Goal: Transaction & Acquisition: Purchase product/service

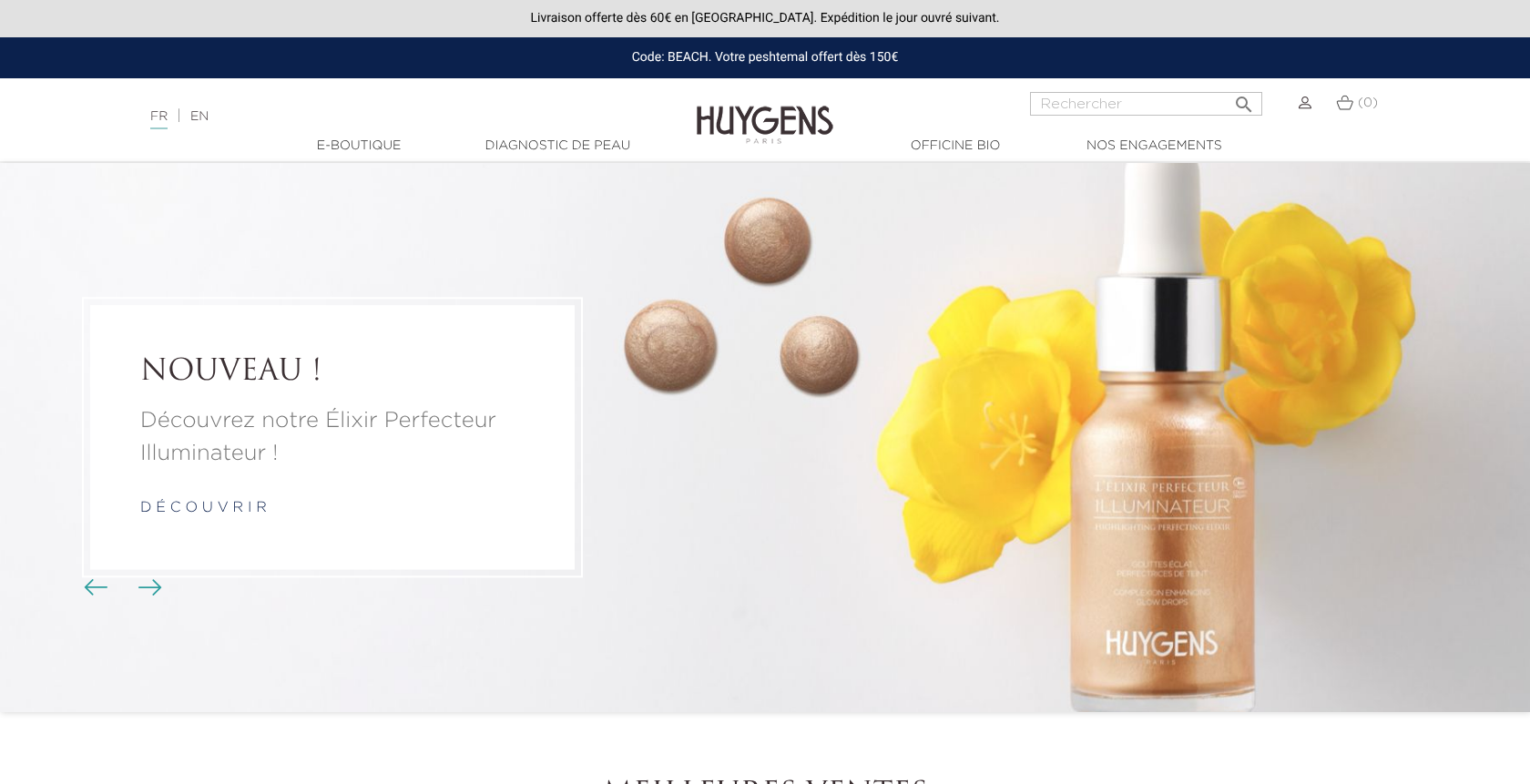
click at [178, 512] on link "d é c o u v r i r" at bounding box center [204, 508] width 127 height 15
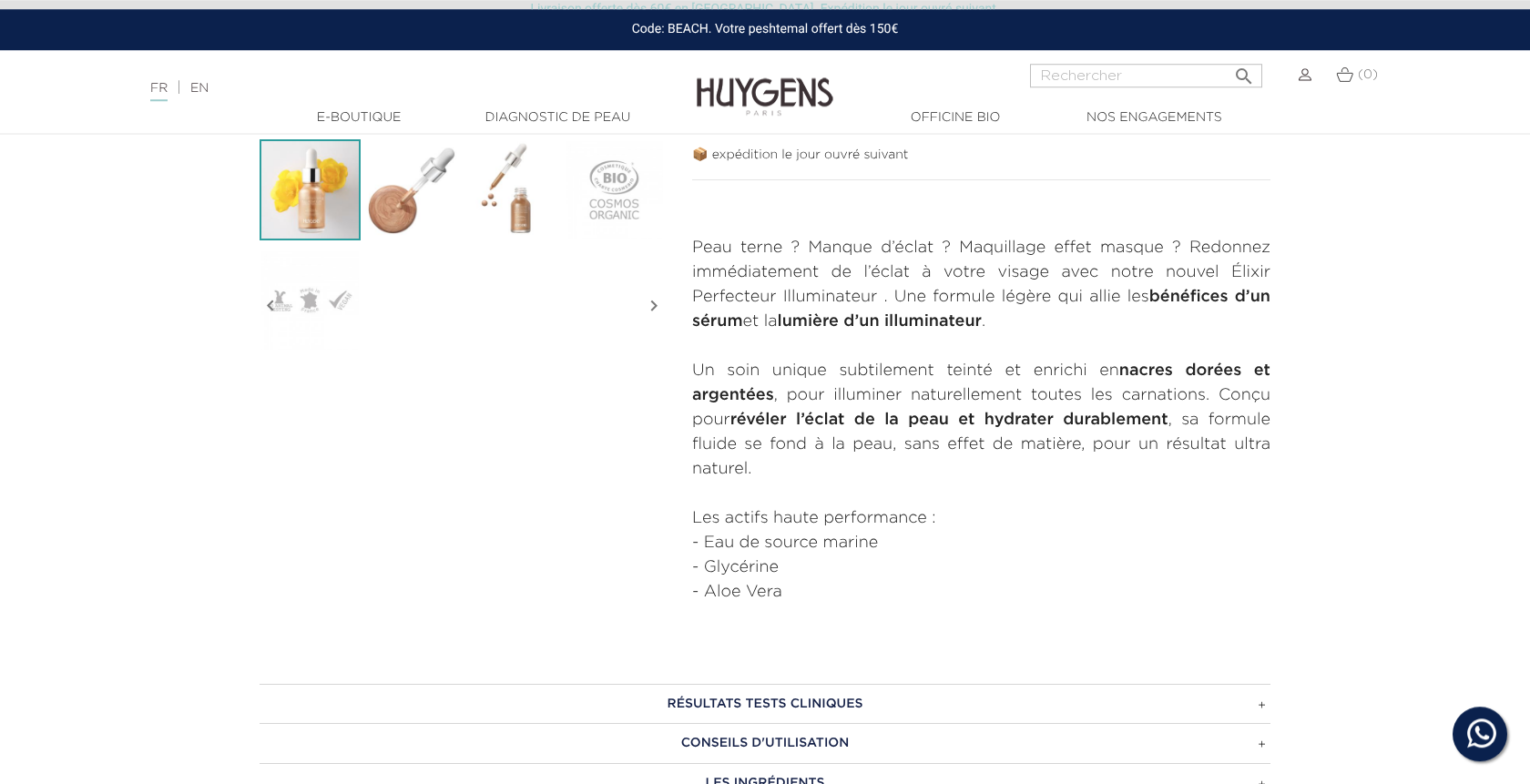
scroll to position [557, 0]
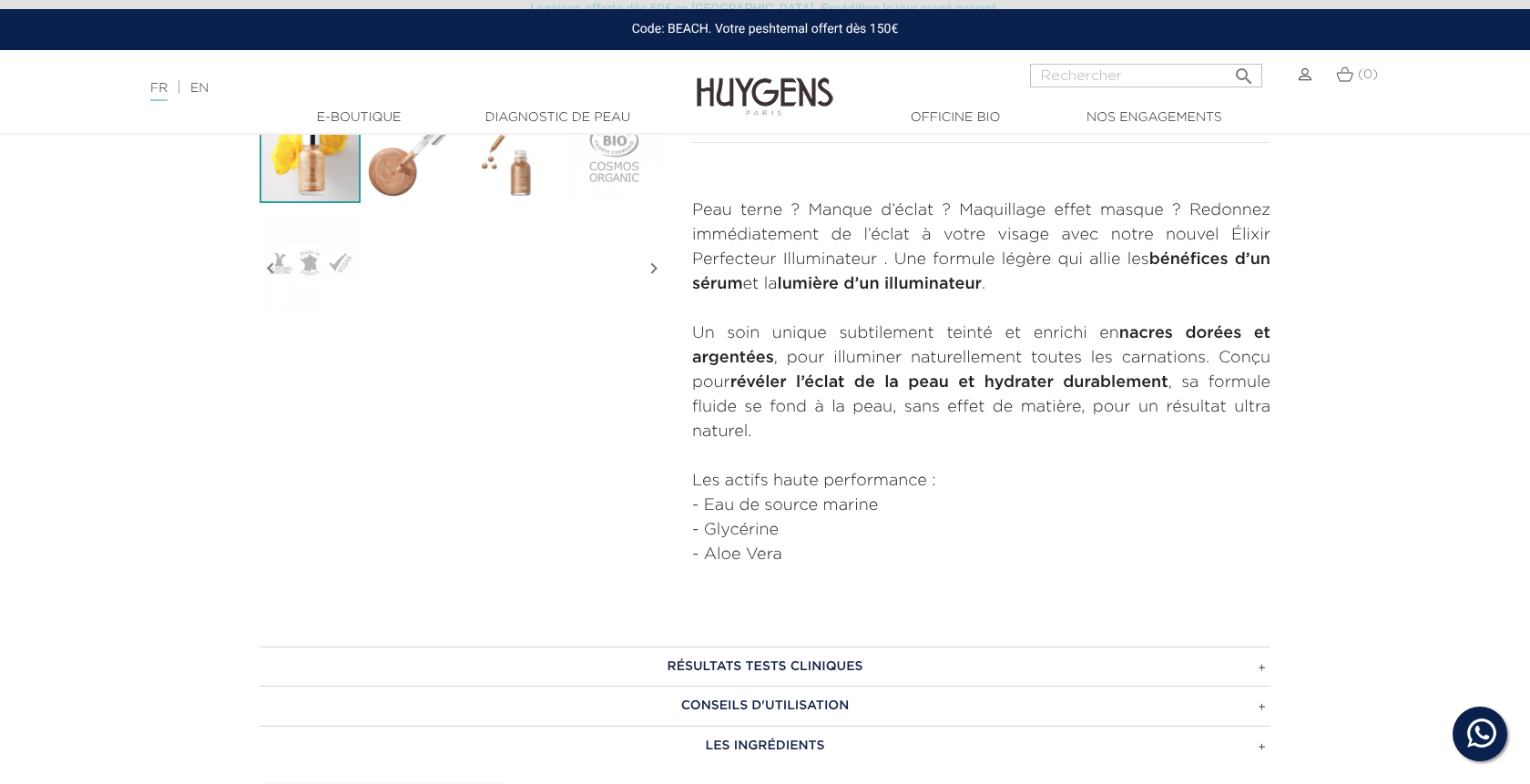
click at [704, 663] on h3 "RÉSULTATS TESTS CLINIQUES" at bounding box center [765, 666] width 1010 height 40
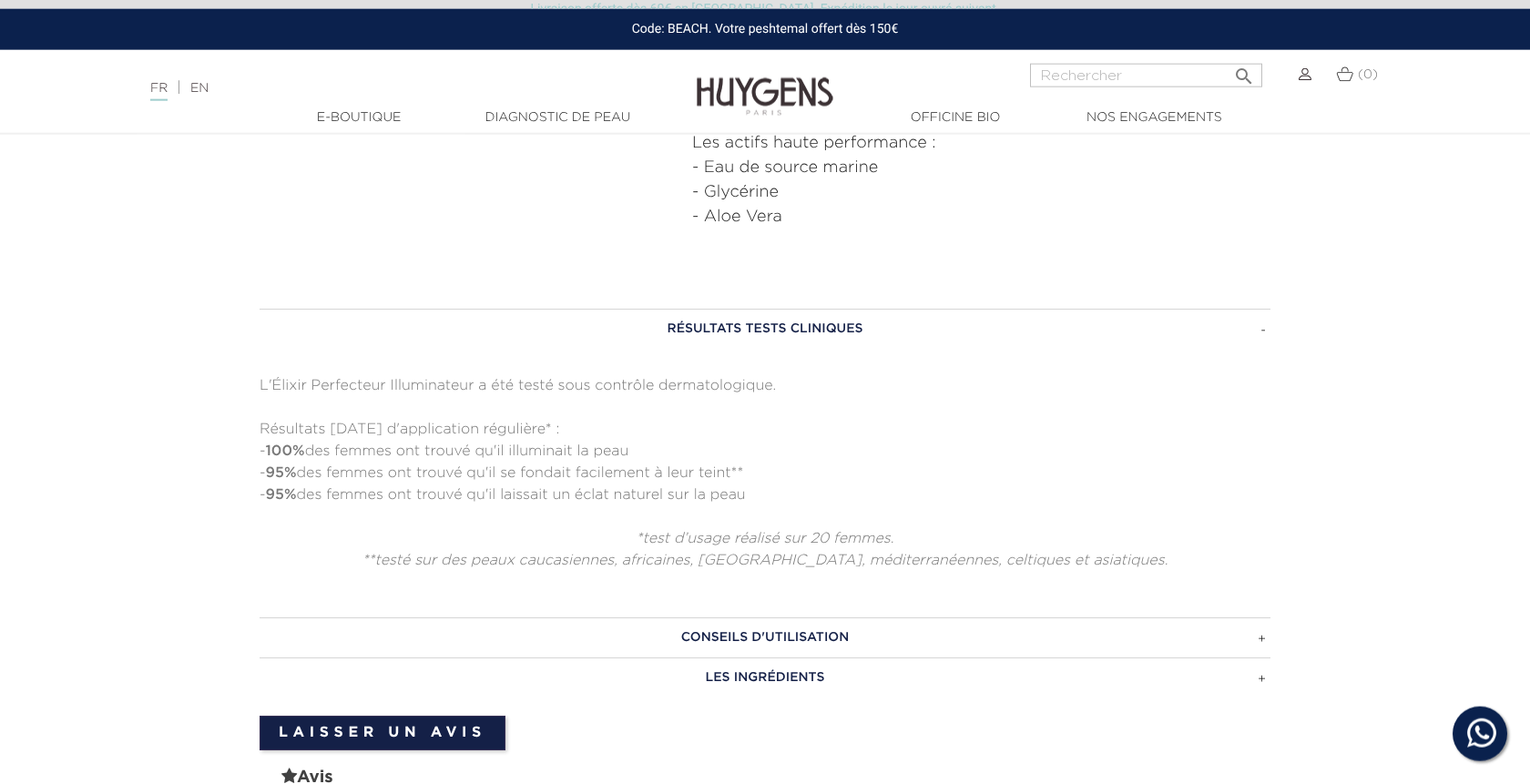
scroll to position [929, 0]
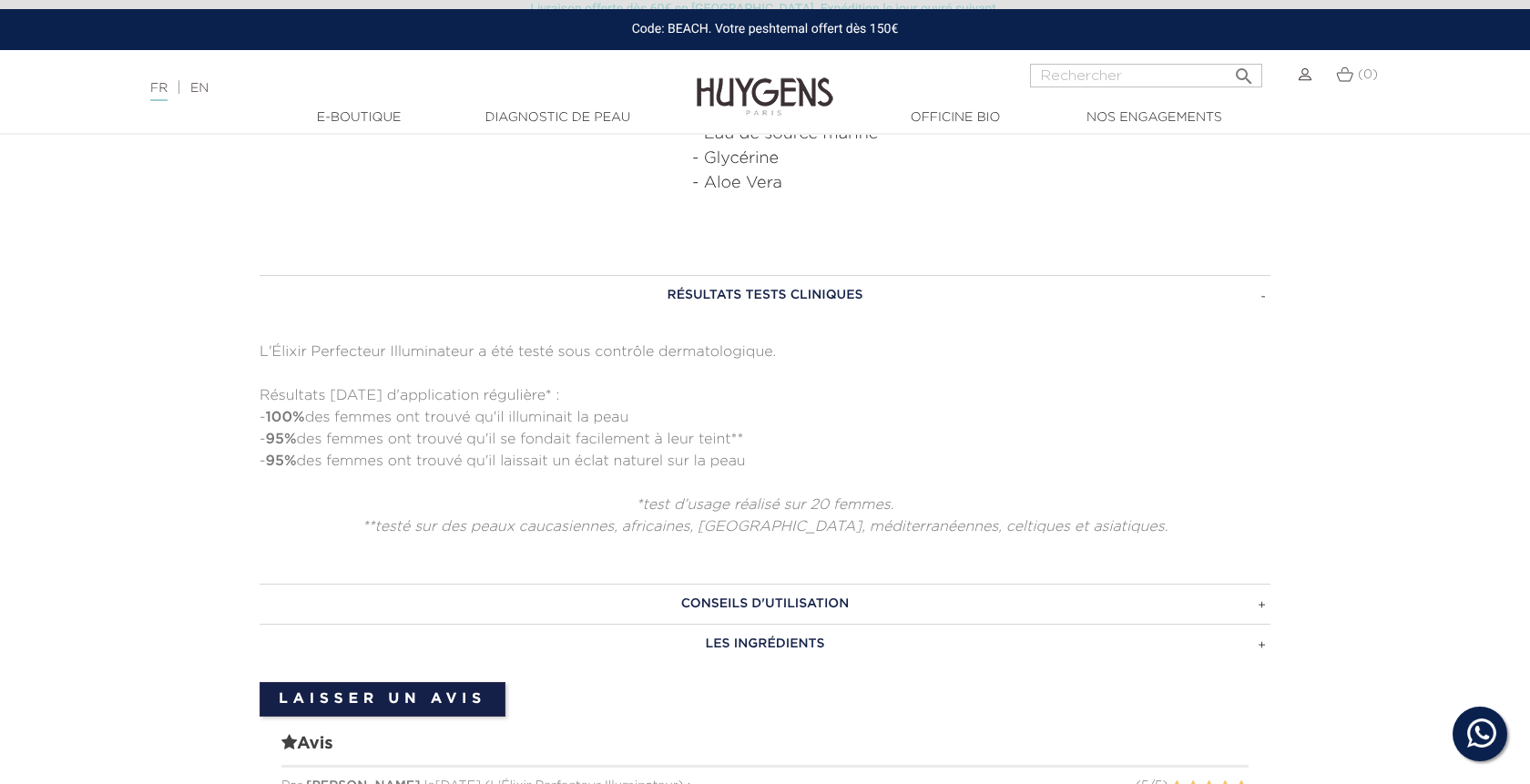
click at [620, 606] on h3 "CONSEILS D'UTILISATION" at bounding box center [765, 603] width 1010 height 40
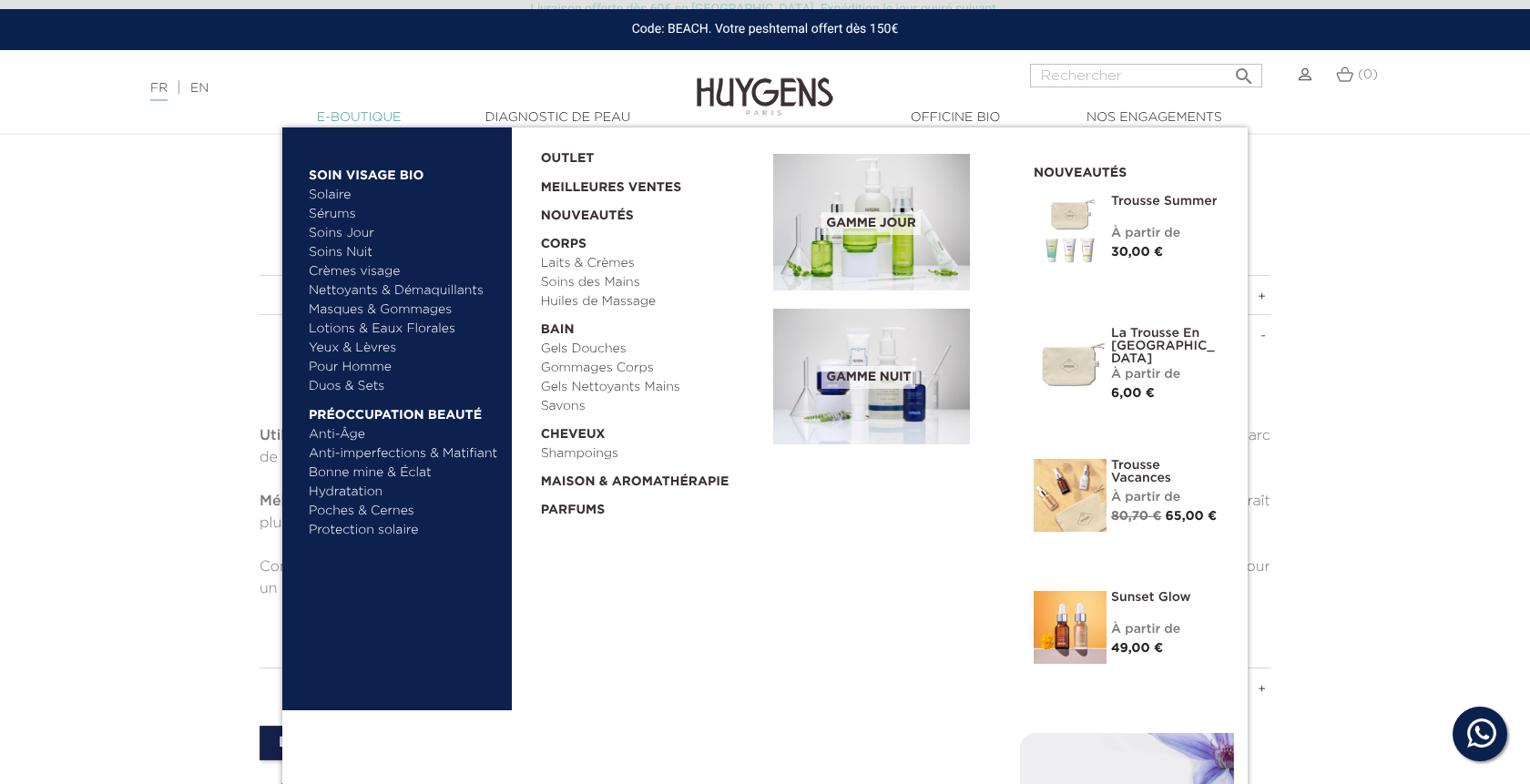
click at [370, 111] on link "  E-Boutique" at bounding box center [358, 117] width 182 height 19
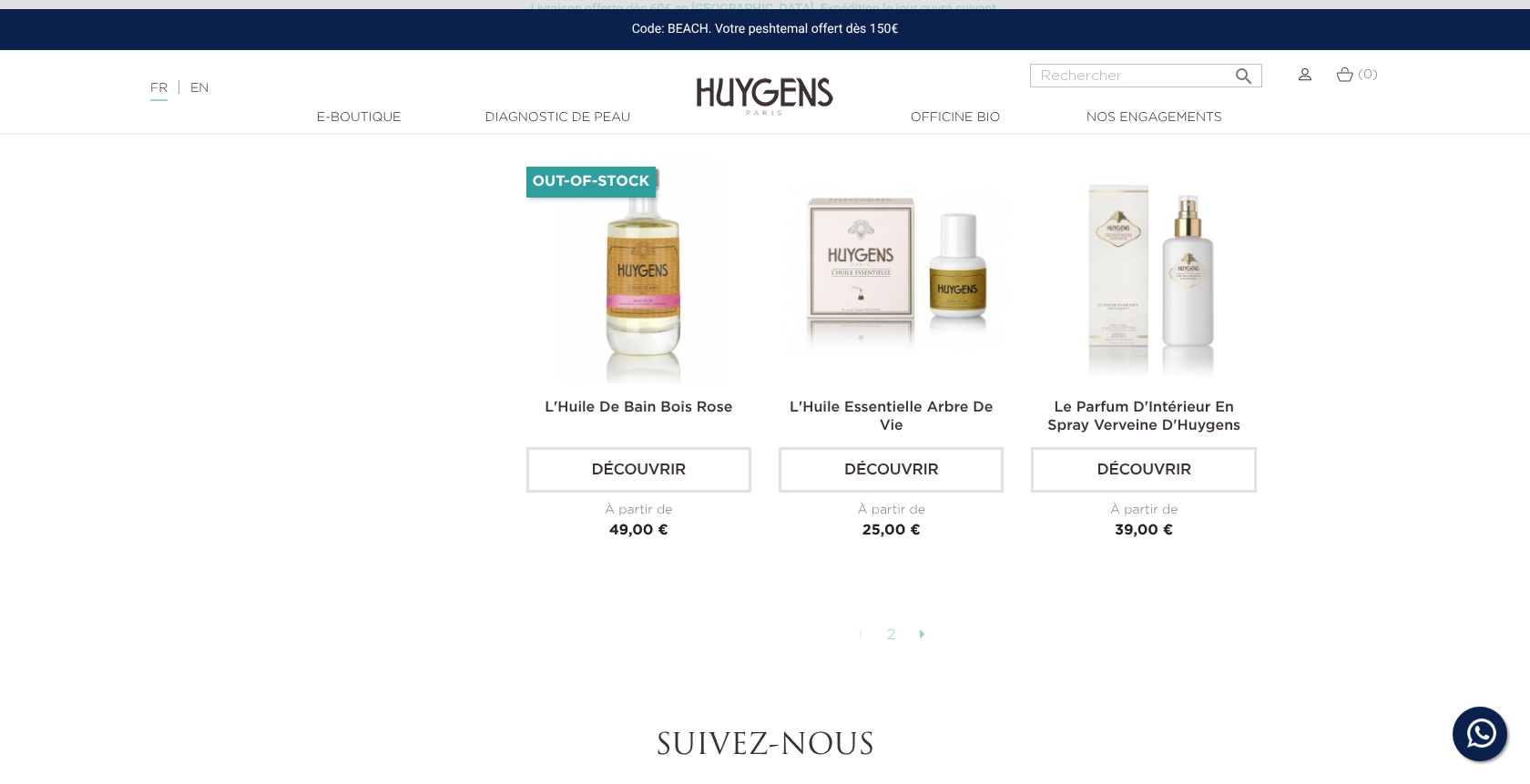
scroll to position [4366, 0]
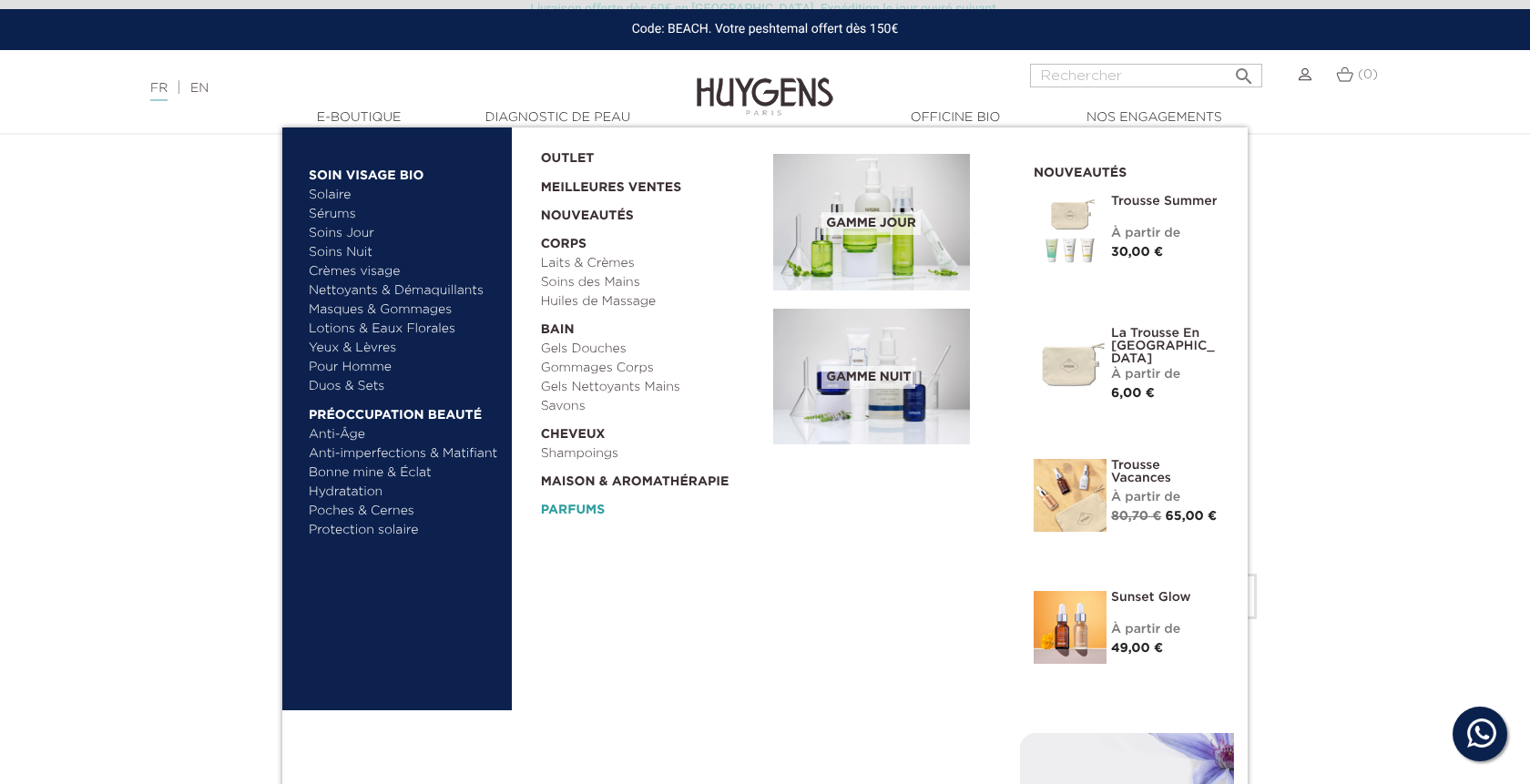
click at [581, 513] on link "Parfums" at bounding box center [651, 506] width 220 height 29
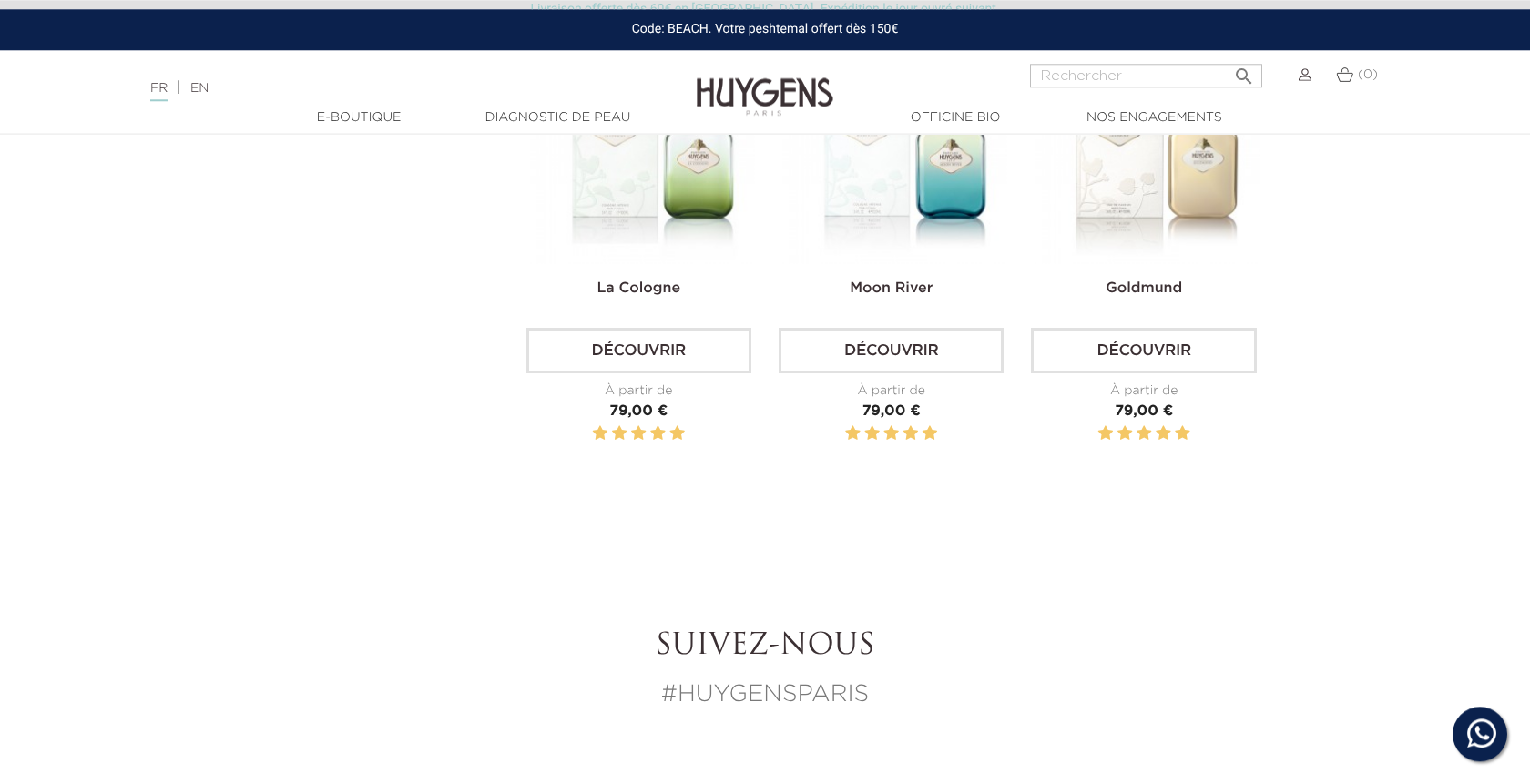
scroll to position [650, 0]
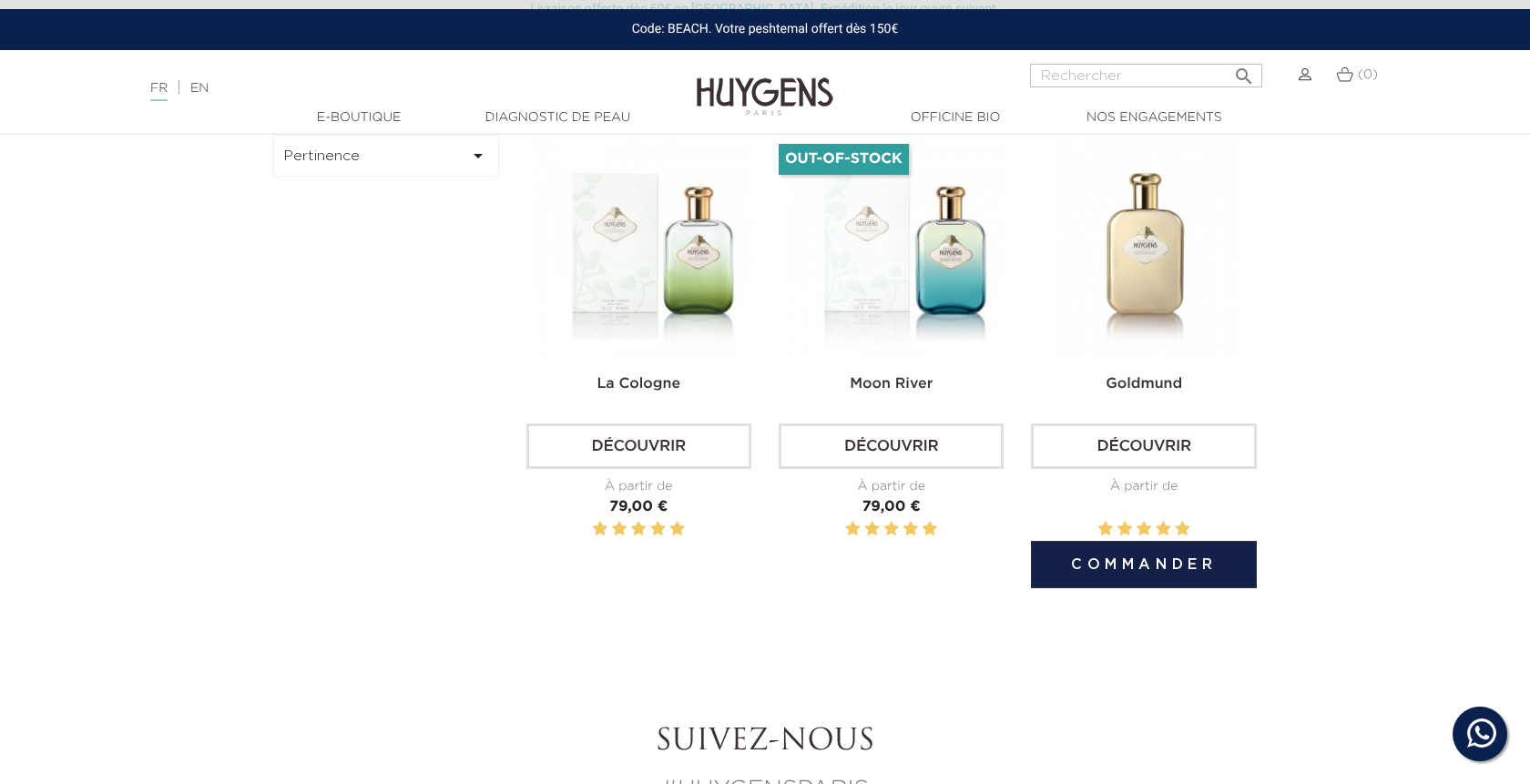
click at [1165, 268] on img at bounding box center [1147, 247] width 225 height 225
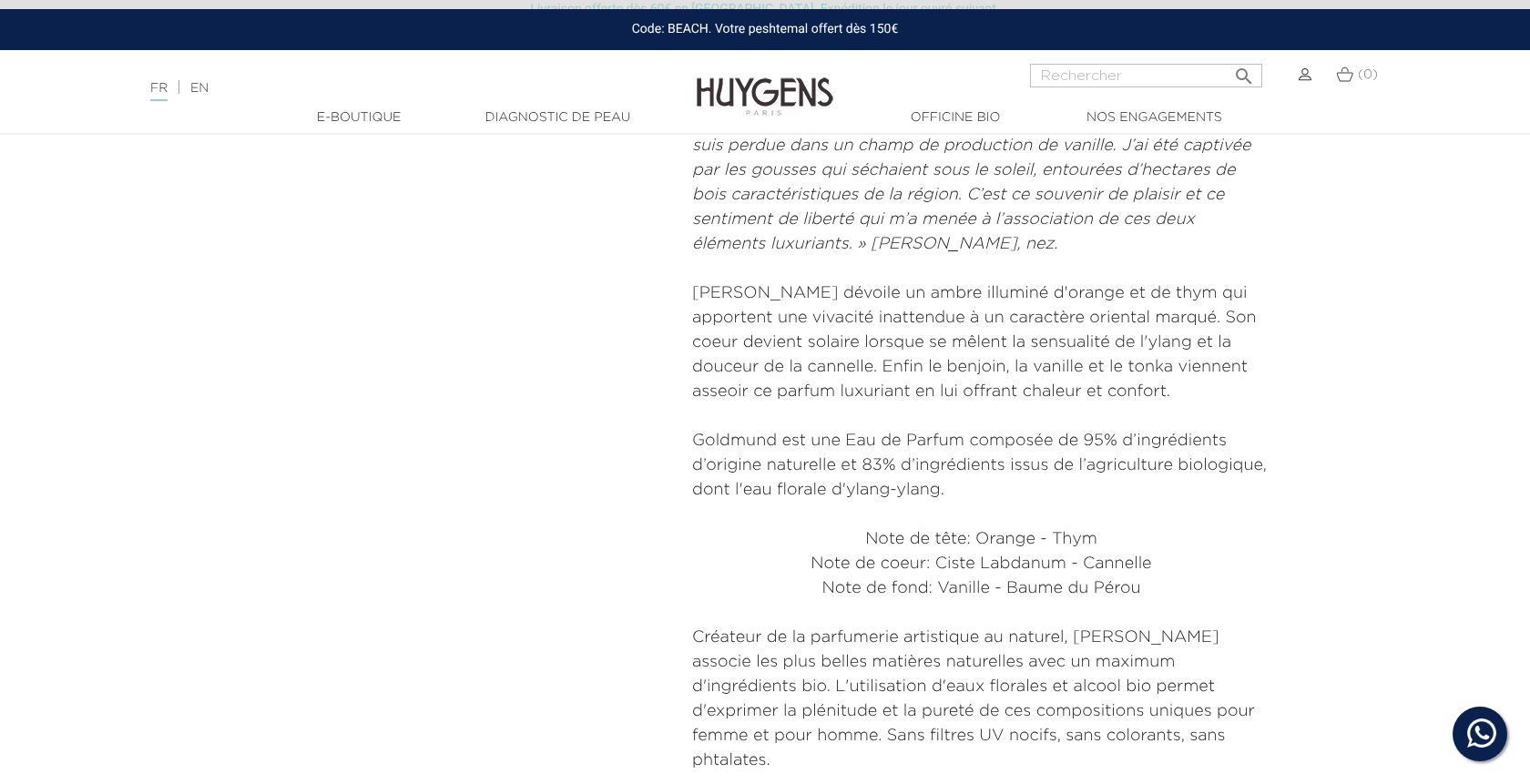
scroll to position [743, 0]
